Goal: Task Accomplishment & Management: Manage account settings

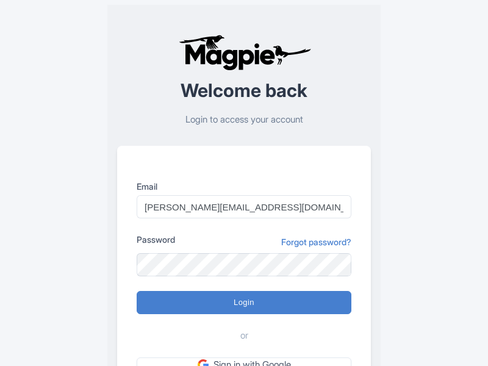
type input "Logging in..."
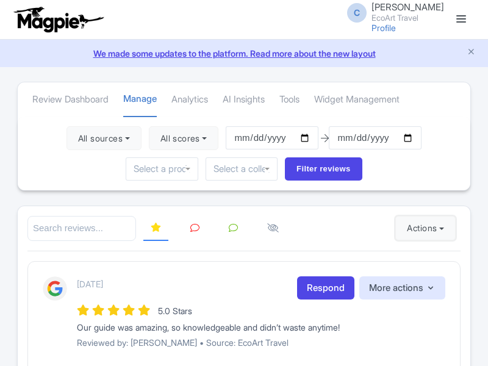
click at [422, 228] on button "Actions" at bounding box center [425, 228] width 60 height 24
click at [0, 0] on link "Import new reviews" at bounding box center [0, 0] width 0 height 0
